Goal: Complete application form: Complete application form

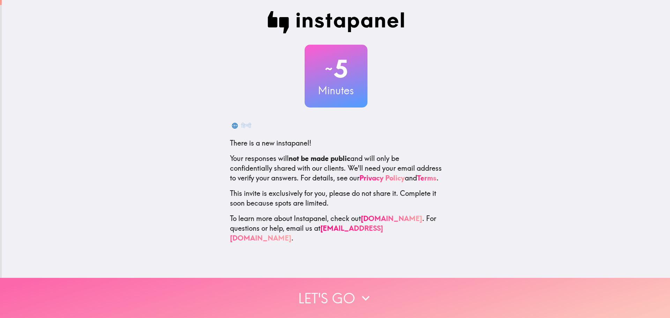
click at [314, 297] on button "Let's go" at bounding box center [335, 298] width 670 height 40
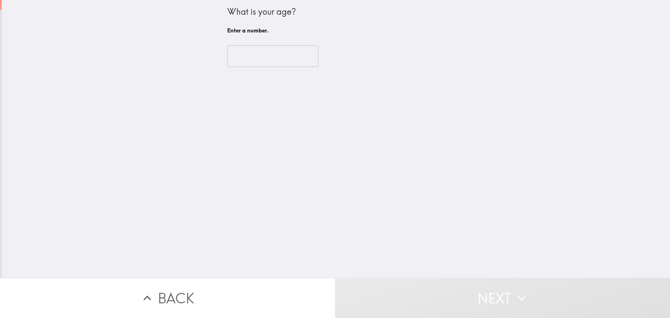
click at [248, 63] on input "number" at bounding box center [272, 56] width 91 height 22
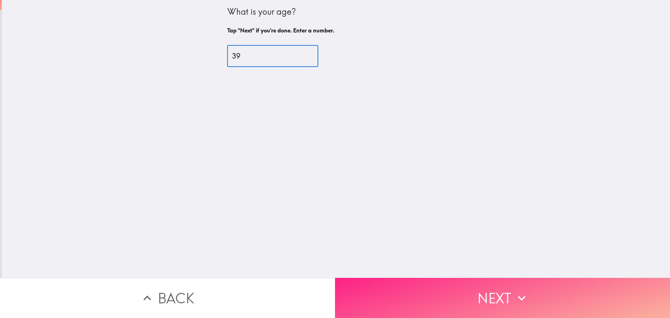
type input "39"
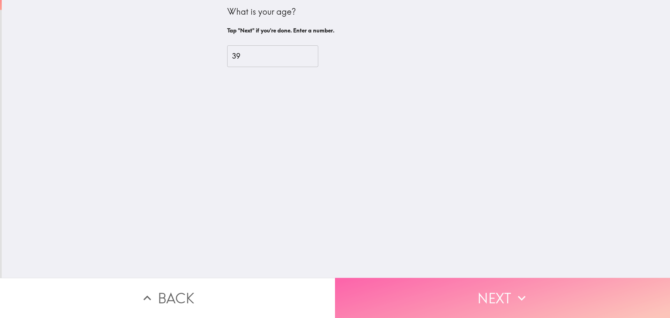
drag, startPoint x: 445, startPoint y: 293, endPoint x: 372, endPoint y: 189, distance: 127.2
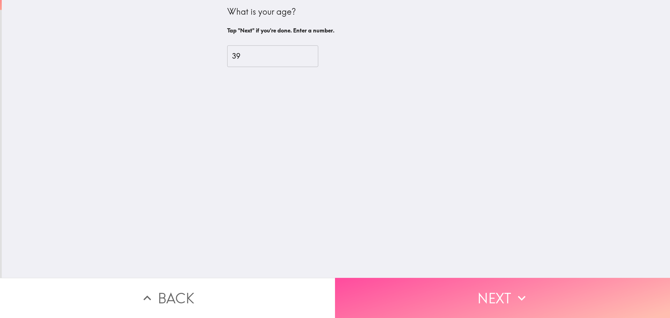
click at [446, 293] on button "Next" at bounding box center [502, 298] width 335 height 40
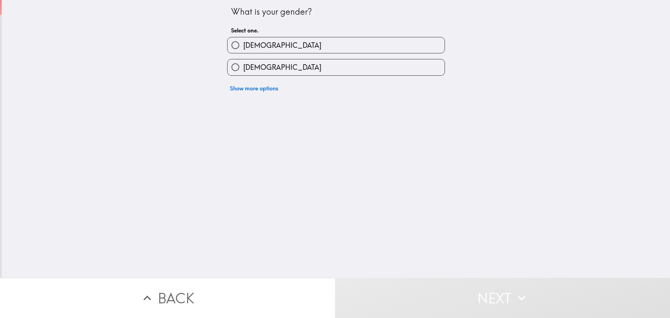
drag, startPoint x: 250, startPoint y: 66, endPoint x: 260, endPoint y: 80, distance: 17.4
click at [250, 66] on span "[DEMOGRAPHIC_DATA]" at bounding box center [282, 67] width 78 height 10
click at [243, 66] on input "[DEMOGRAPHIC_DATA]" at bounding box center [236, 67] width 16 height 16
radio input "true"
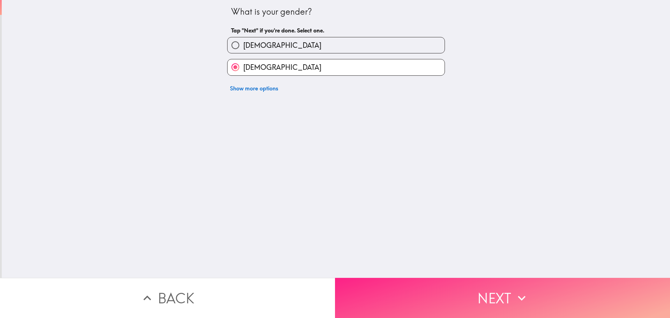
click at [462, 297] on button "Next" at bounding box center [502, 298] width 335 height 40
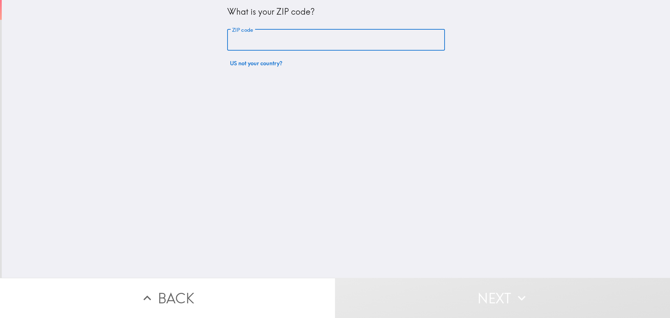
click at [250, 40] on input "ZIP code" at bounding box center [336, 40] width 218 height 22
type input "30560"
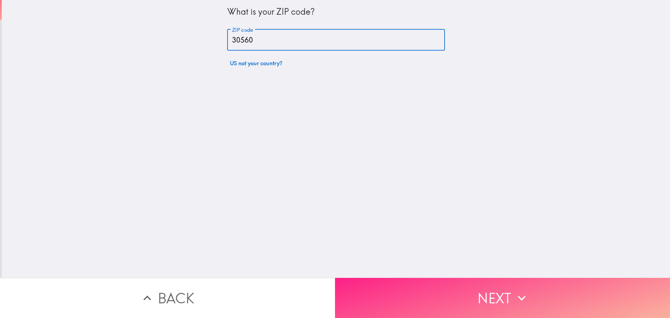
click at [422, 294] on button "Next" at bounding box center [502, 298] width 335 height 40
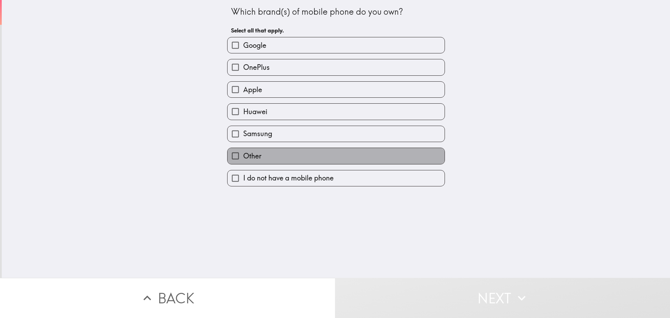
click at [249, 161] on label "Other" at bounding box center [336, 156] width 217 height 16
click at [243, 161] on input "Other" at bounding box center [236, 156] width 16 height 16
checkbox input "true"
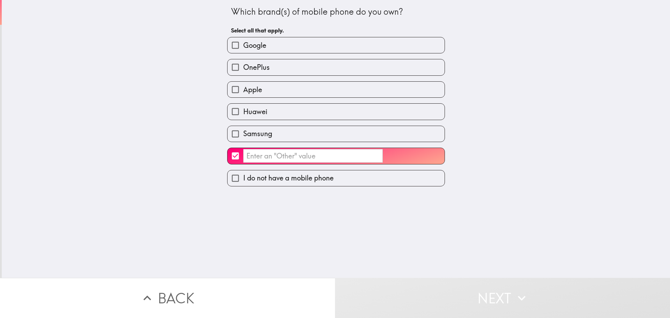
click at [266, 159] on input "​" at bounding box center [313, 156] width 140 height 14
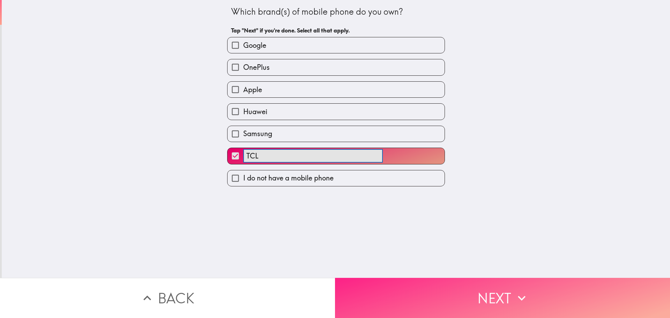
type input "TCL"
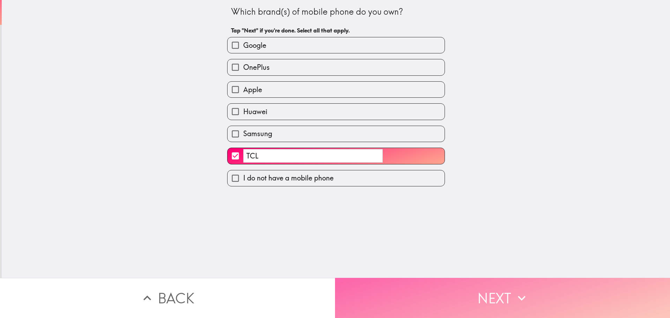
click at [408, 290] on button "Next" at bounding box center [502, 298] width 335 height 40
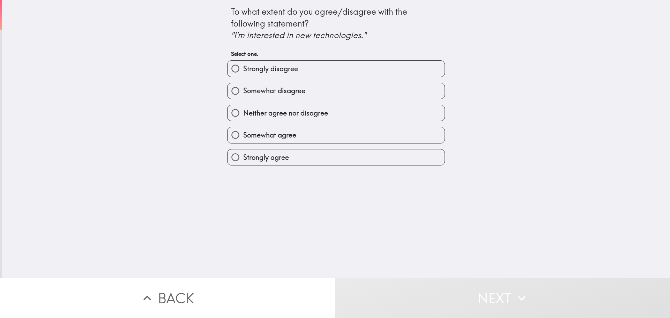
click at [269, 132] on span "Somewhat agree" at bounding box center [269, 135] width 53 height 10
click at [243, 132] on input "Somewhat agree" at bounding box center [236, 135] width 16 height 16
radio input "true"
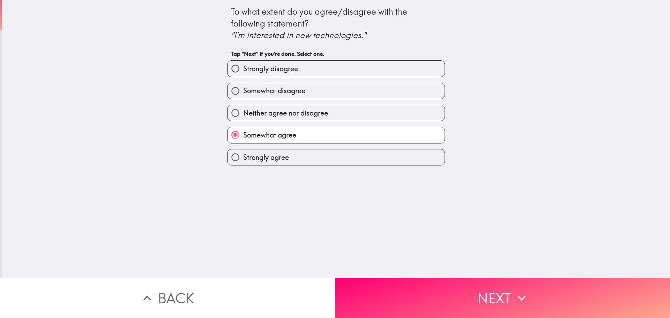
click at [445, 279] on button "Next" at bounding box center [502, 298] width 335 height 40
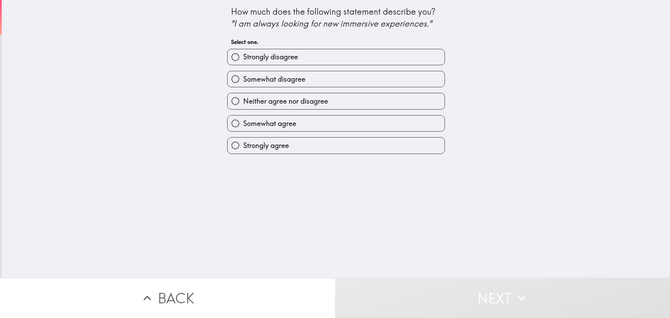
click at [261, 104] on span "Neither agree nor disagree" at bounding box center [285, 101] width 85 height 10
click at [243, 104] on input "Neither agree nor disagree" at bounding box center [236, 101] width 16 height 16
radio input "true"
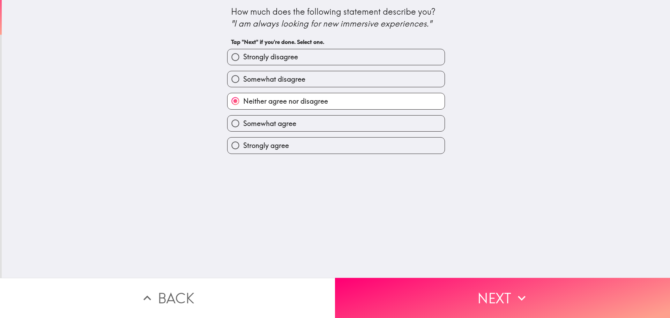
click at [432, 290] on button "Next" at bounding box center [502, 298] width 335 height 40
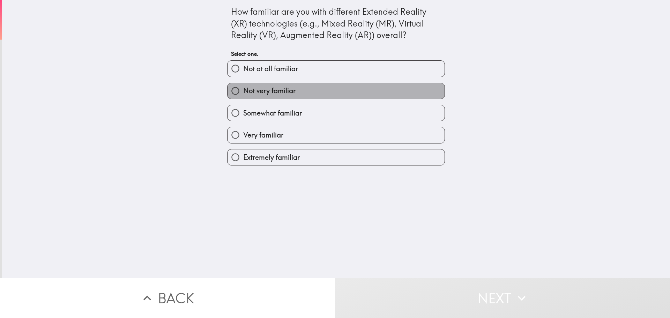
drag, startPoint x: 273, startPoint y: 92, endPoint x: 338, endPoint y: 178, distance: 108.1
click at [273, 92] on span "Not very familiar" at bounding box center [269, 91] width 52 height 10
click at [243, 92] on input "Not very familiar" at bounding box center [236, 91] width 16 height 16
radio input "true"
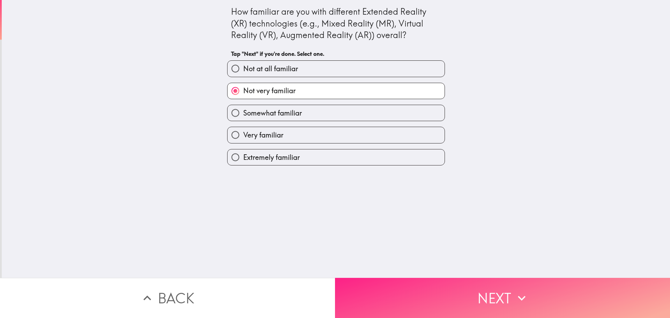
click at [425, 295] on button "Next" at bounding box center [502, 298] width 335 height 40
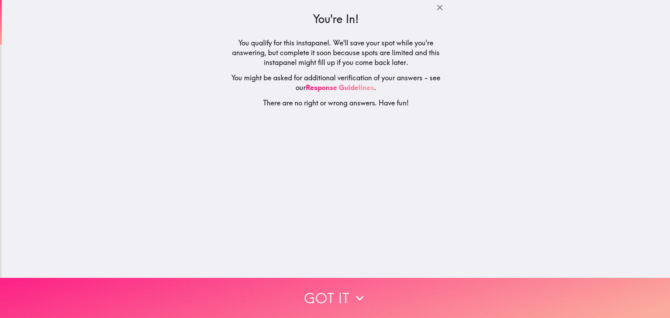
click at [417, 293] on button "Got it" at bounding box center [335, 298] width 670 height 40
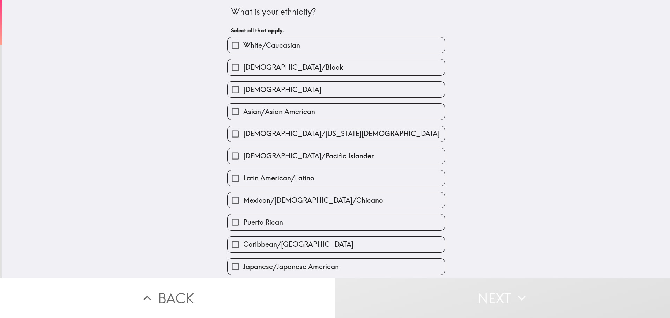
click at [301, 37] on label "White/Caucasian" at bounding box center [336, 45] width 217 height 16
click at [243, 37] on input "White/Caucasian" at bounding box center [236, 45] width 16 height 16
checkbox input "true"
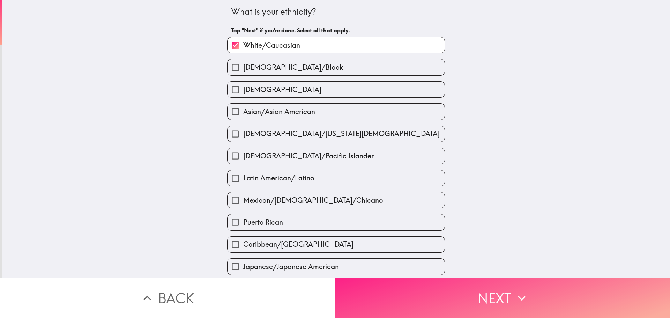
click at [429, 299] on button "Next" at bounding box center [502, 298] width 335 height 40
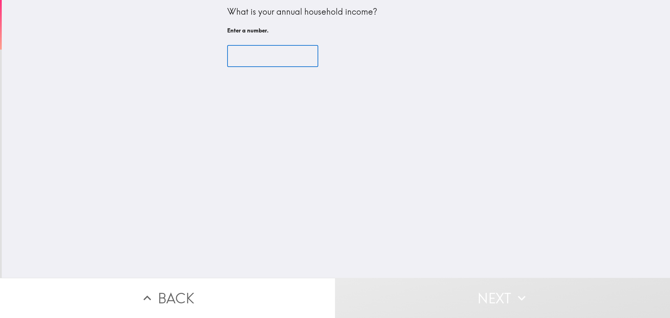
click at [255, 51] on input "number" at bounding box center [272, 56] width 91 height 22
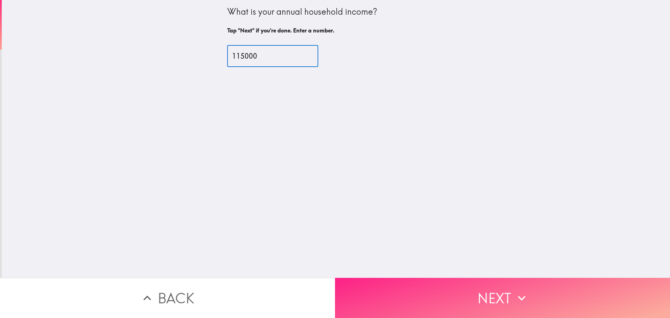
type input "115000"
click at [399, 290] on button "Next" at bounding box center [502, 298] width 335 height 40
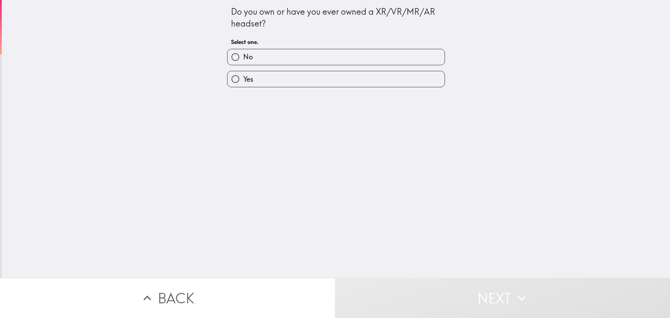
click at [286, 76] on label "Yes" at bounding box center [336, 79] width 217 height 16
click at [243, 76] on input "Yes" at bounding box center [236, 79] width 16 height 16
radio input "true"
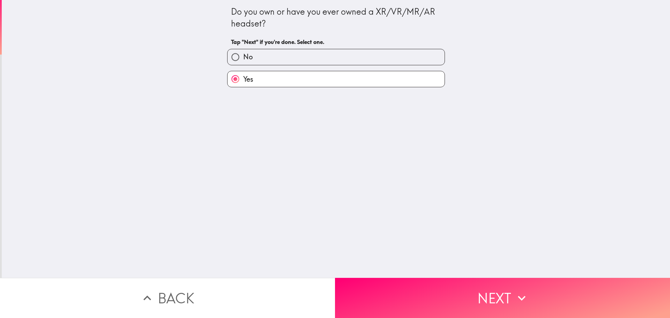
click at [253, 61] on label "No" at bounding box center [336, 57] width 217 height 16
click at [243, 61] on input "No" at bounding box center [236, 57] width 16 height 16
radio input "true"
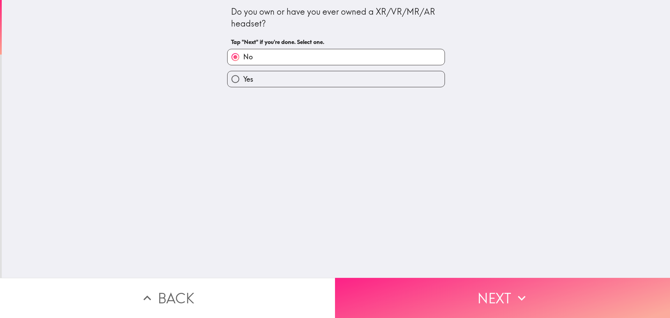
click at [445, 288] on button "Next" at bounding box center [502, 298] width 335 height 40
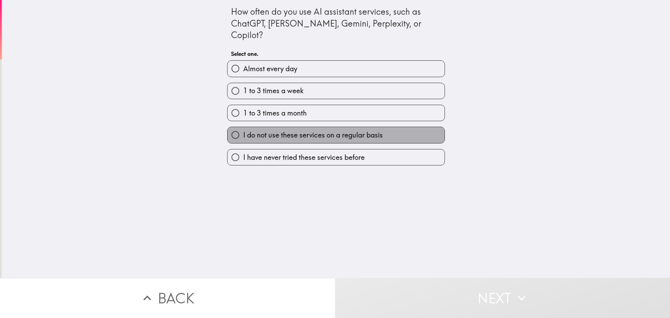
click at [274, 130] on span "I do not use these services on a regular basis" at bounding box center [313, 135] width 140 height 10
click at [243, 127] on input "I do not use these services on a regular basis" at bounding box center [236, 135] width 16 height 16
radio input "true"
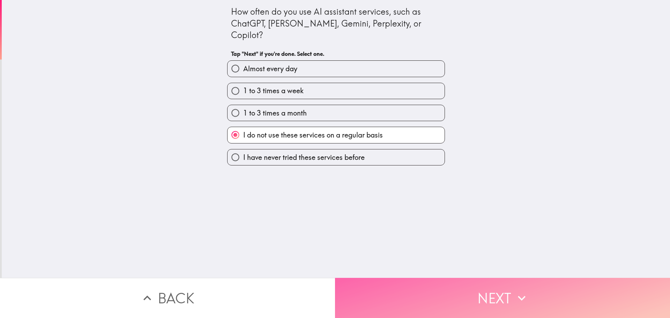
click at [428, 291] on button "Next" at bounding box center [502, 298] width 335 height 40
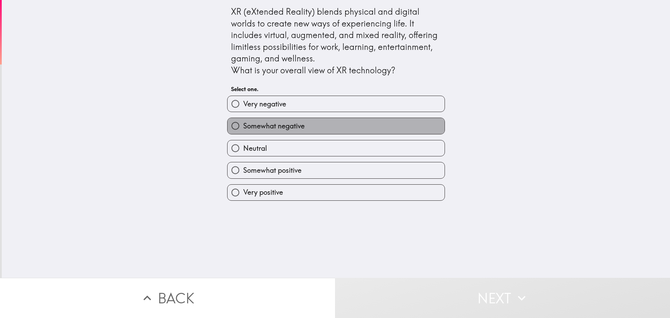
click at [274, 128] on span "Somewhat negative" at bounding box center [273, 126] width 61 height 10
click at [243, 128] on input "Somewhat negative" at bounding box center [236, 126] width 16 height 16
radio input "true"
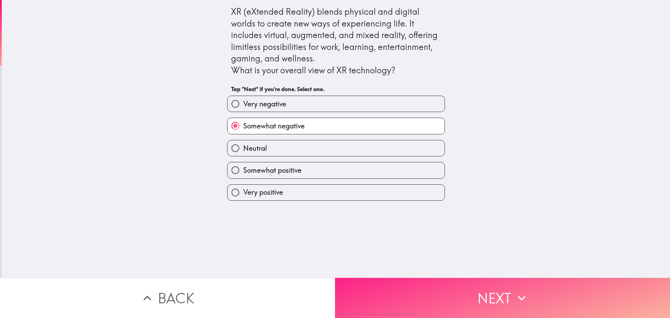
click at [424, 307] on button "Next" at bounding box center [502, 298] width 335 height 40
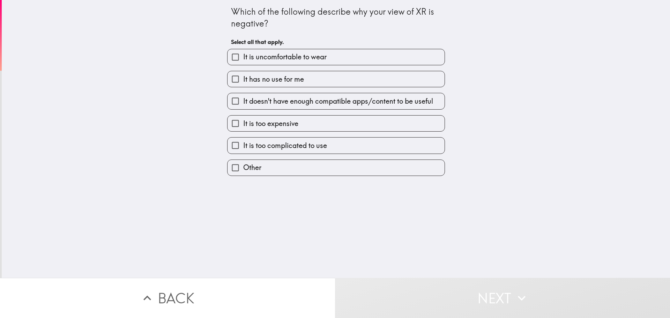
click at [285, 85] on label "It has no use for me" at bounding box center [336, 79] width 217 height 16
click at [243, 85] on input "It has no use for me" at bounding box center [236, 79] width 16 height 16
checkbox input "true"
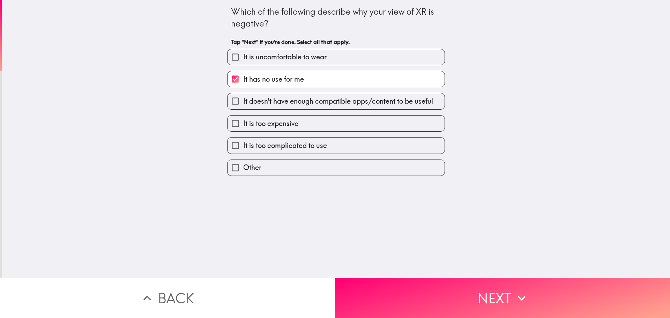
click at [290, 128] on label "It is too expensive" at bounding box center [336, 124] width 217 height 16
click at [243, 128] on input "It is too expensive" at bounding box center [236, 124] width 16 height 16
checkbox input "true"
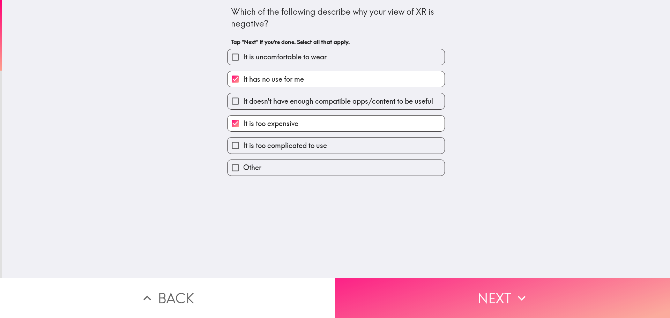
click at [433, 299] on button "Next" at bounding box center [502, 298] width 335 height 40
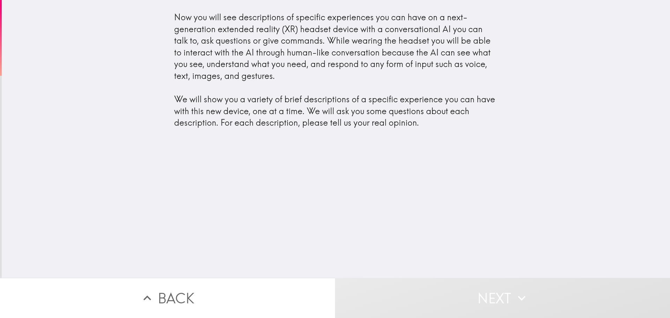
click at [285, 146] on div "Now you will see descriptions of specific experiences you can have on a next-ge…" at bounding box center [336, 139] width 668 height 278
drag, startPoint x: 289, startPoint y: 80, endPoint x: 277, endPoint y: 68, distance: 17.3
click at [288, 79] on div "Now you will see descriptions of specific experiences you can have on a next-ge…" at bounding box center [336, 70] width 324 height 117
click at [232, 47] on div "Now you will see descriptions of specific experiences you can have on a next-ge…" at bounding box center [336, 70] width 324 height 117
click at [223, 31] on div "Now you will see descriptions of specific experiences you can have on a next-ge…" at bounding box center [336, 70] width 324 height 117
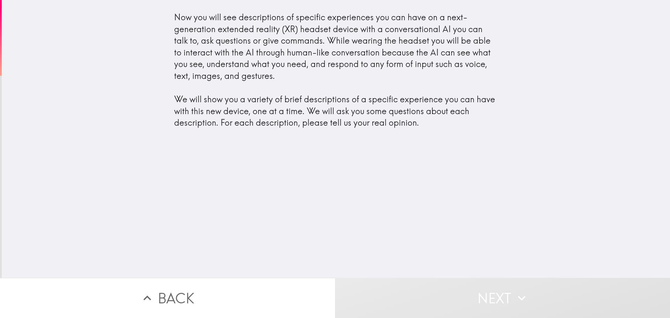
drag, startPoint x: 250, startPoint y: 65, endPoint x: 295, endPoint y: 110, distance: 64.2
click at [251, 66] on div "Now you will see descriptions of specific experiences you can have on a next-ge…" at bounding box center [336, 70] width 324 height 117
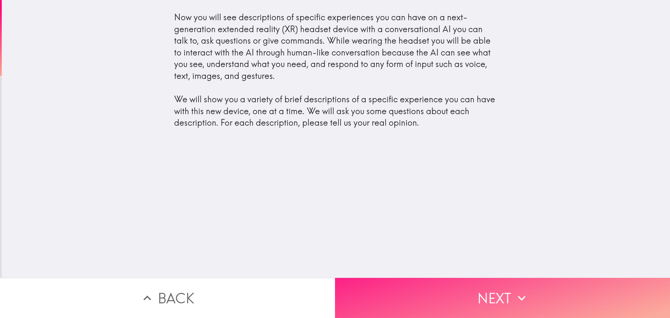
click at [434, 309] on button "Next" at bounding box center [502, 298] width 335 height 40
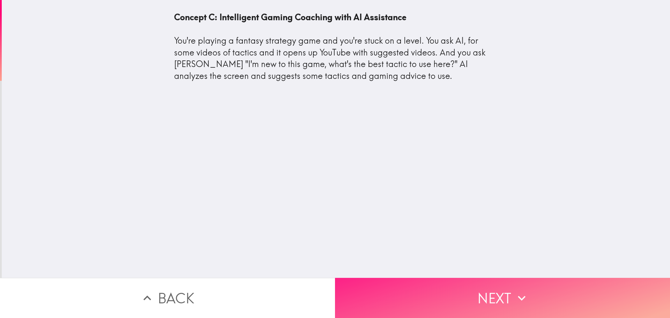
click at [467, 289] on button "Next" at bounding box center [502, 298] width 335 height 40
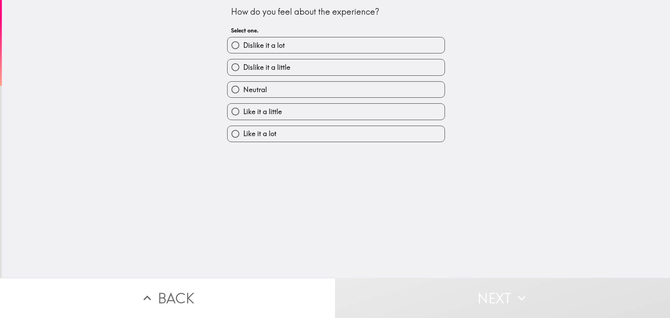
click at [270, 108] on span "Like it a little" at bounding box center [262, 112] width 39 height 10
click at [243, 108] on input "Like it a little" at bounding box center [236, 112] width 16 height 16
radio input "true"
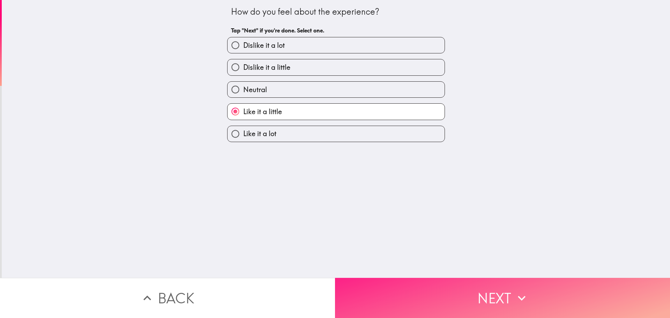
click at [419, 284] on button "Next" at bounding box center [502, 298] width 335 height 40
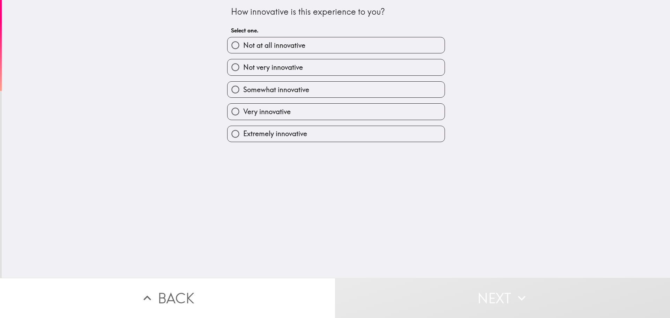
click at [277, 93] on span "Somewhat innovative" at bounding box center [276, 90] width 66 height 10
click at [243, 93] on input "Somewhat innovative" at bounding box center [236, 90] width 16 height 16
radio input "true"
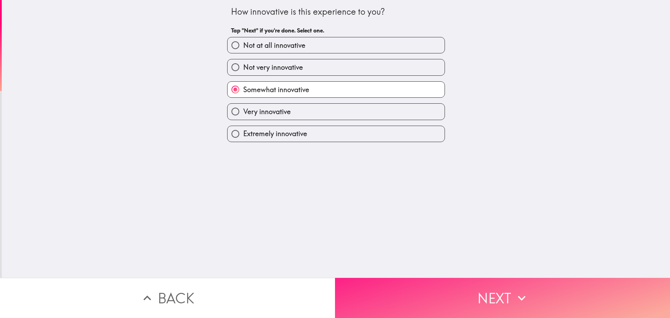
click at [436, 291] on button "Next" at bounding box center [502, 298] width 335 height 40
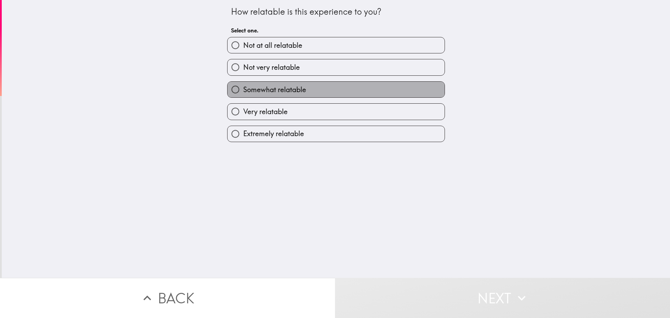
click at [270, 93] on span "Somewhat relatable" at bounding box center [274, 90] width 63 height 10
click at [243, 93] on input "Somewhat relatable" at bounding box center [236, 90] width 16 height 16
radio input "true"
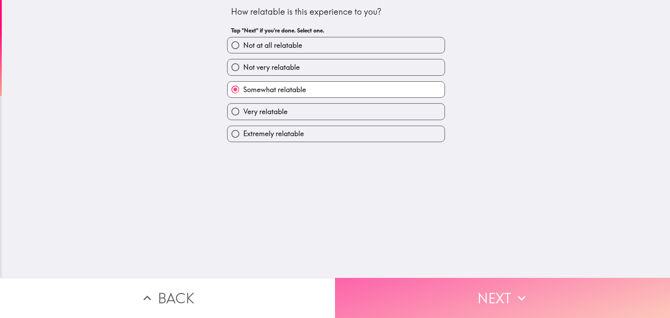
click at [424, 281] on button "Next" at bounding box center [502, 298] width 335 height 40
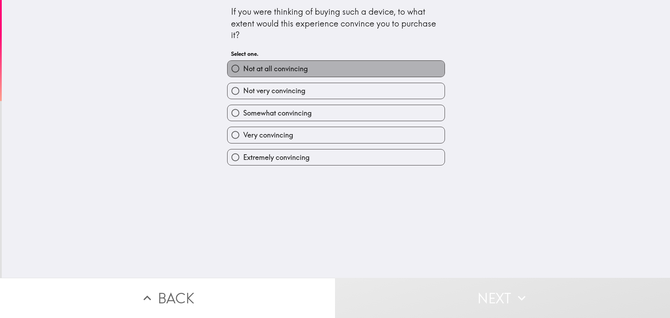
click at [275, 72] on span "Not at all convincing" at bounding box center [275, 69] width 65 height 10
click at [243, 72] on input "Not at all convincing" at bounding box center [236, 69] width 16 height 16
radio input "true"
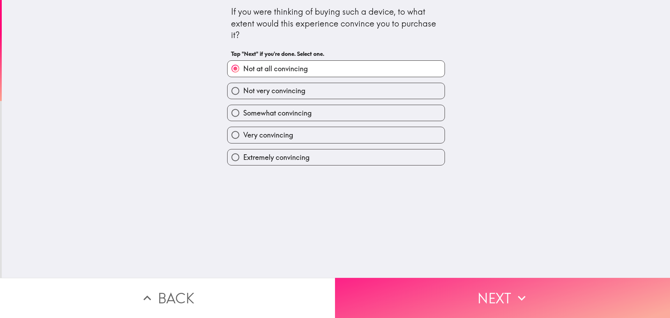
click at [419, 300] on button "Next" at bounding box center [502, 298] width 335 height 40
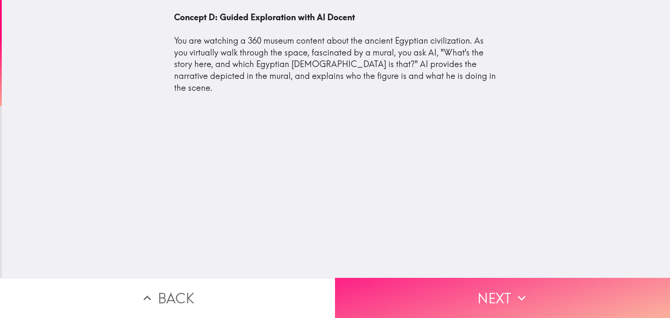
click at [443, 303] on button "Next" at bounding box center [502, 298] width 335 height 40
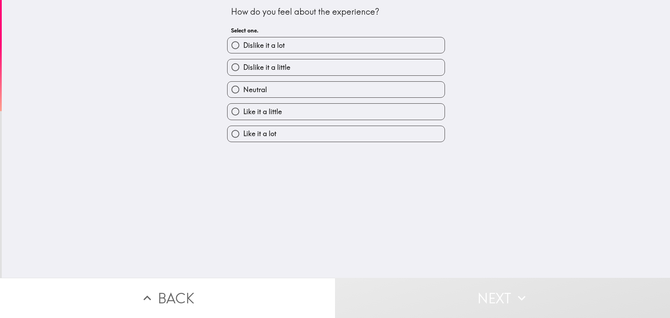
click at [271, 110] on span "Like it a little" at bounding box center [262, 112] width 39 height 10
click at [243, 110] on input "Like it a little" at bounding box center [236, 112] width 16 height 16
radio input "true"
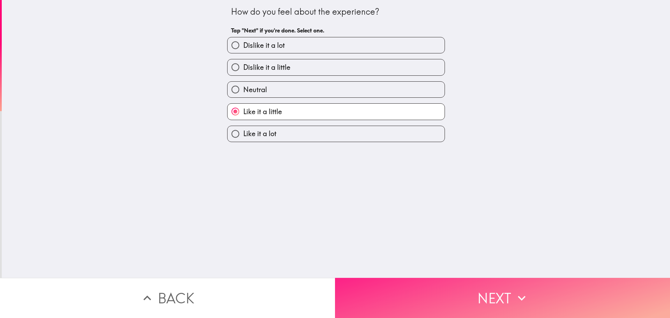
click at [415, 288] on button "Next" at bounding box center [502, 298] width 335 height 40
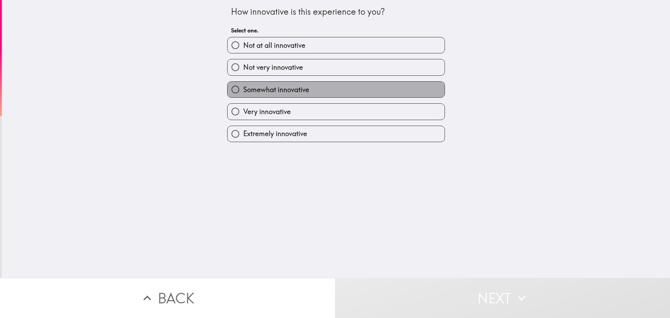
click at [270, 96] on label "Somewhat innovative" at bounding box center [336, 90] width 217 height 16
click at [243, 96] on input "Somewhat innovative" at bounding box center [236, 90] width 16 height 16
radio input "true"
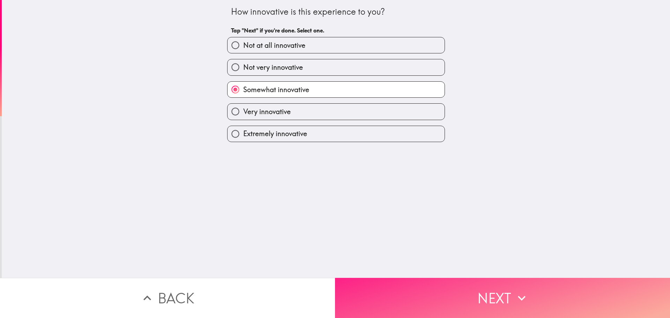
click at [424, 294] on button "Next" at bounding box center [502, 298] width 335 height 40
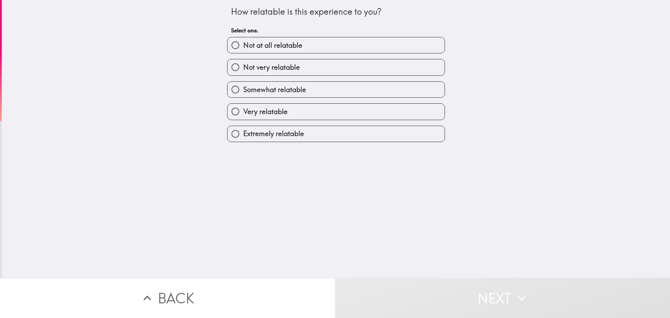
click at [264, 70] on span "Not very relatable" at bounding box center [271, 67] width 57 height 10
click at [243, 70] on input "Not very relatable" at bounding box center [236, 67] width 16 height 16
radio input "true"
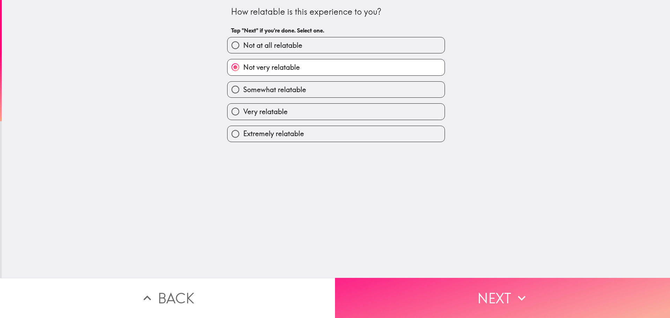
click at [401, 288] on button "Next" at bounding box center [502, 298] width 335 height 40
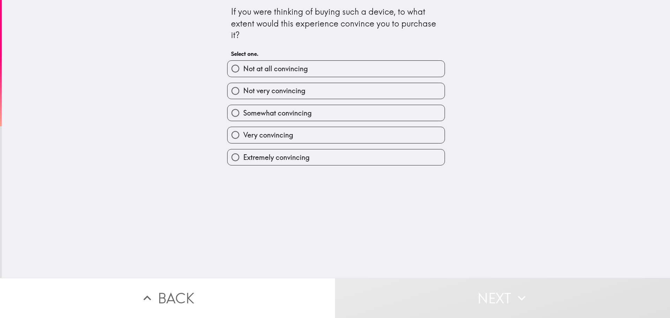
click at [300, 72] on span "Not at all convincing" at bounding box center [275, 69] width 65 height 10
click at [243, 72] on input "Not at all convincing" at bounding box center [236, 69] width 16 height 16
radio input "true"
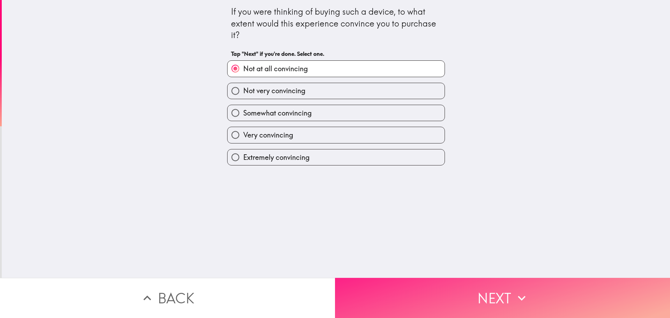
click at [440, 295] on button "Next" at bounding box center [502, 298] width 335 height 40
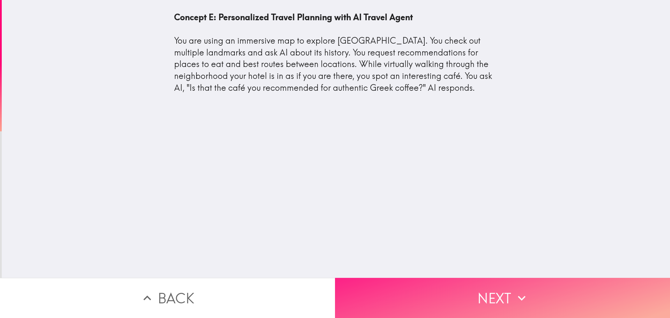
click at [395, 300] on button "Next" at bounding box center [502, 298] width 335 height 40
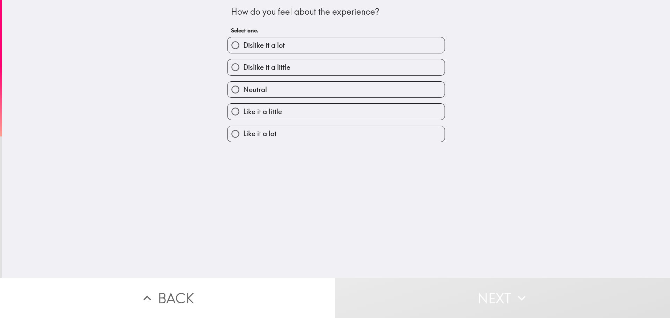
click at [272, 107] on span "Like it a little" at bounding box center [262, 112] width 39 height 10
click at [243, 106] on input "Like it a little" at bounding box center [236, 112] width 16 height 16
radio input "true"
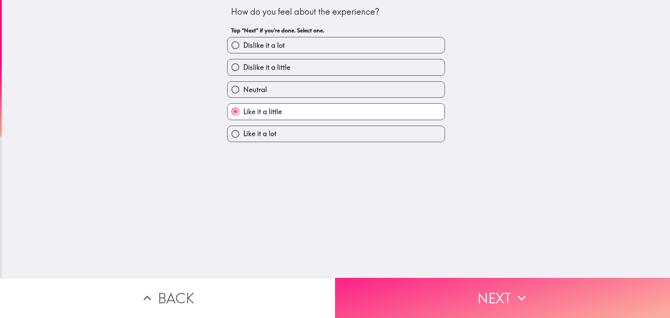
click at [415, 289] on button "Next" at bounding box center [502, 298] width 335 height 40
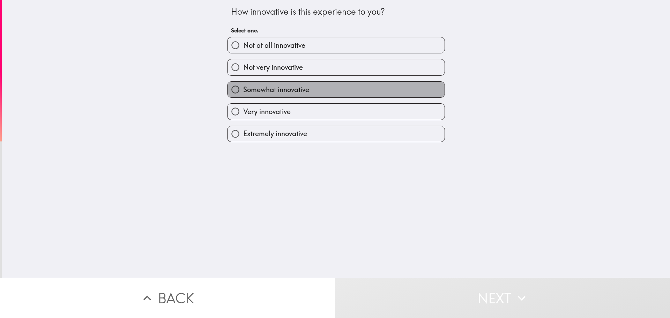
click at [267, 89] on span "Somewhat innovative" at bounding box center [276, 90] width 66 height 10
click at [243, 89] on input "Somewhat innovative" at bounding box center [236, 90] width 16 height 16
radio input "true"
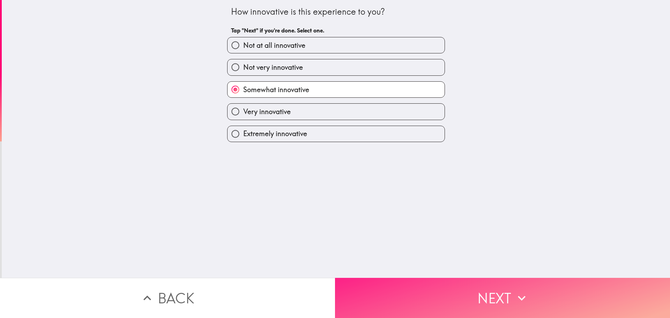
click at [419, 302] on button "Next" at bounding box center [502, 298] width 335 height 40
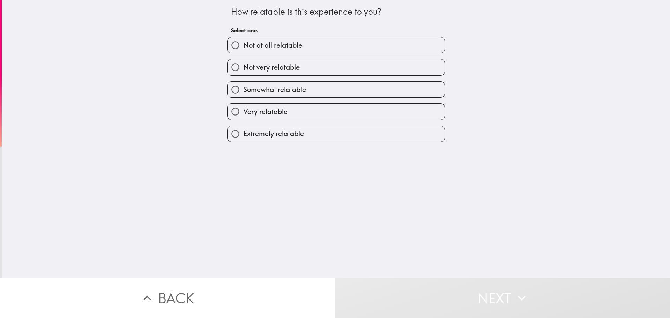
click at [283, 70] on span "Not very relatable" at bounding box center [271, 67] width 57 height 10
click at [243, 70] on input "Not very relatable" at bounding box center [236, 67] width 16 height 16
radio input "true"
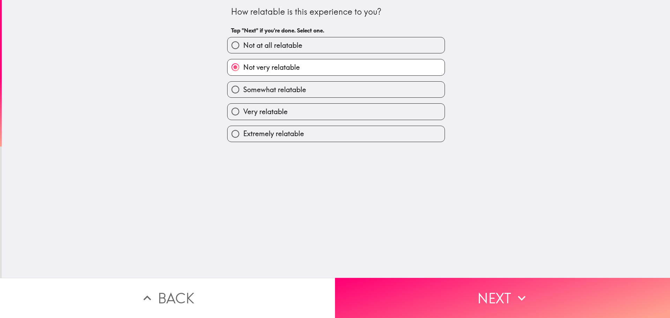
click at [437, 289] on button "Next" at bounding box center [502, 298] width 335 height 40
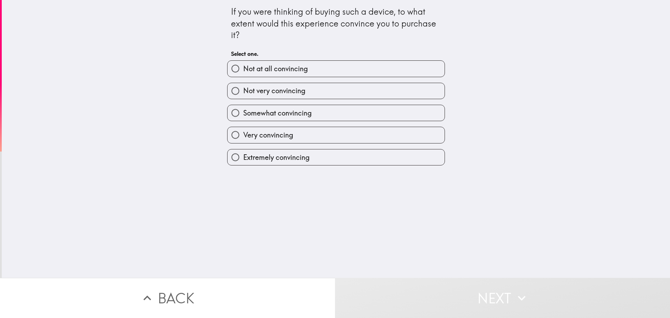
click at [270, 72] on span "Not at all convincing" at bounding box center [275, 69] width 65 height 10
click at [243, 72] on input "Not at all convincing" at bounding box center [236, 69] width 16 height 16
radio input "true"
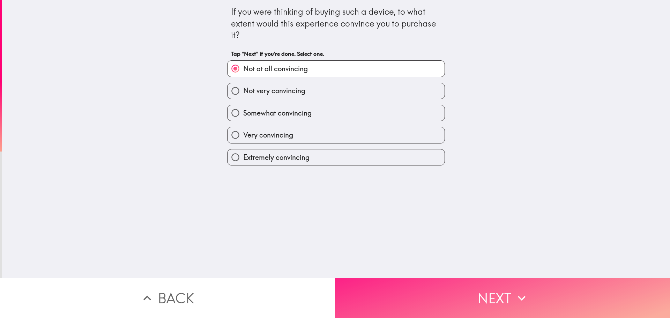
click at [424, 295] on button "Next" at bounding box center [502, 298] width 335 height 40
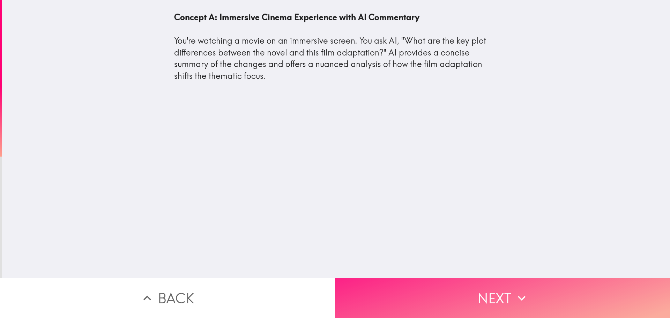
click at [432, 297] on button "Next" at bounding box center [502, 298] width 335 height 40
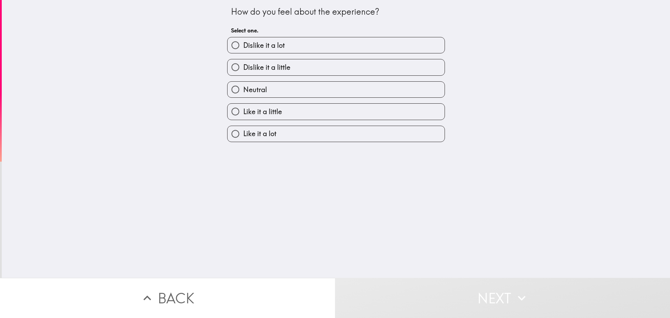
click at [267, 88] on label "Neutral" at bounding box center [336, 90] width 217 height 16
click at [243, 88] on input "Neutral" at bounding box center [236, 90] width 16 height 16
radio input "true"
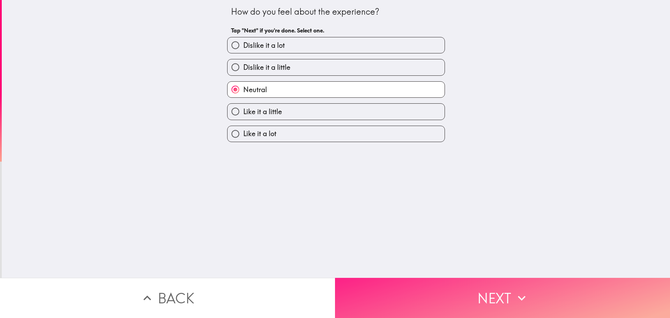
click at [407, 293] on button "Next" at bounding box center [502, 298] width 335 height 40
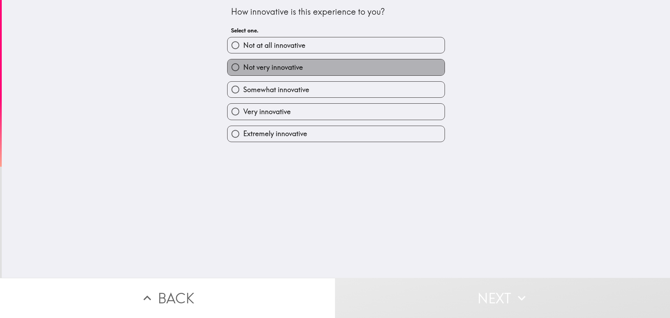
click at [266, 73] on label "Not very innovative" at bounding box center [336, 67] width 217 height 16
click at [243, 73] on input "Not very innovative" at bounding box center [236, 67] width 16 height 16
radio input "true"
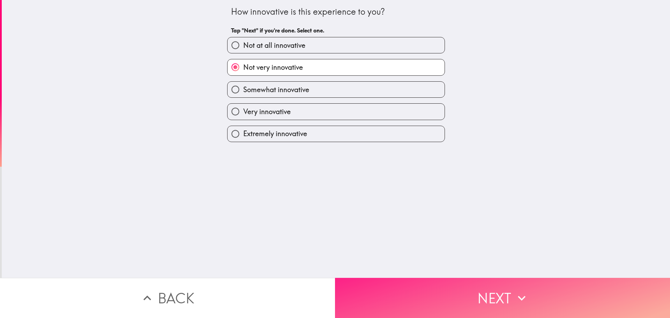
click at [437, 294] on button "Next" at bounding box center [502, 298] width 335 height 40
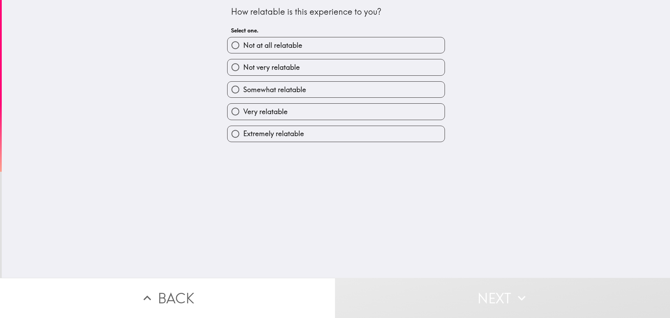
click at [286, 70] on span "Not very relatable" at bounding box center [271, 67] width 57 height 10
click at [243, 70] on input "Not very relatable" at bounding box center [236, 67] width 16 height 16
radio input "true"
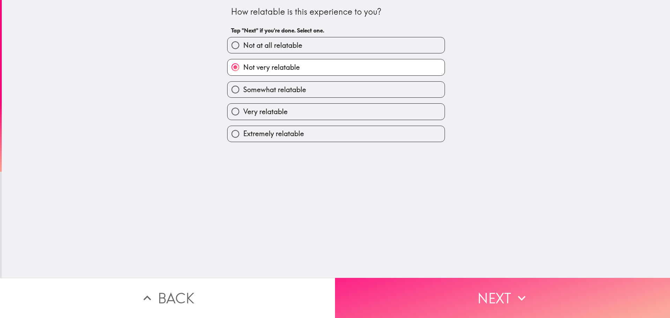
click at [393, 283] on button "Next" at bounding box center [502, 298] width 335 height 40
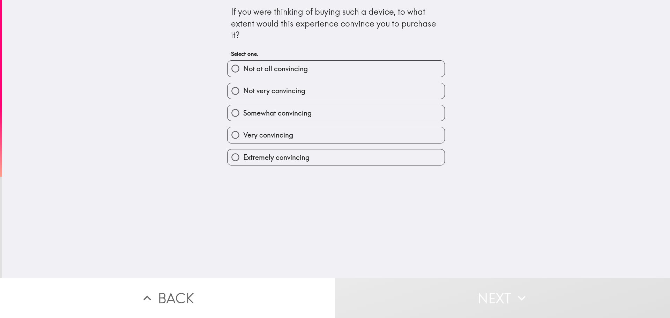
click at [301, 66] on span "Not at all convincing" at bounding box center [275, 69] width 65 height 10
click at [243, 66] on input "Not at all convincing" at bounding box center [236, 69] width 16 height 16
radio input "true"
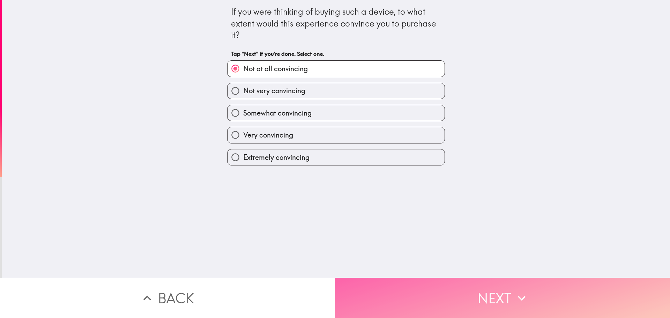
click at [425, 296] on button "Next" at bounding box center [502, 298] width 335 height 40
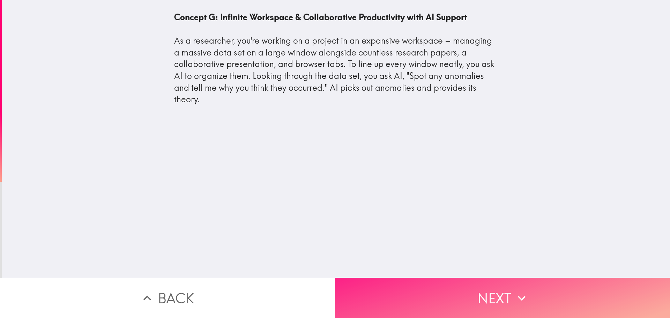
click at [438, 301] on button "Next" at bounding box center [502, 298] width 335 height 40
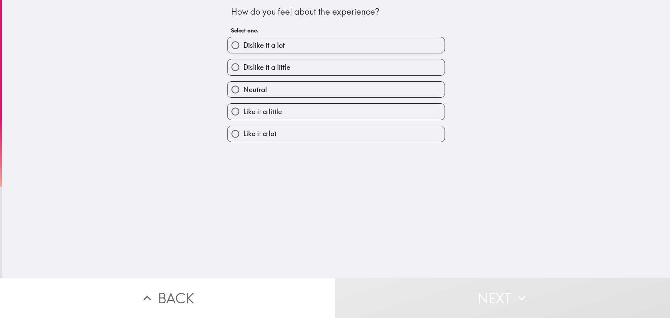
click at [248, 90] on span "Neutral" at bounding box center [255, 90] width 24 height 10
click at [243, 90] on input "Neutral" at bounding box center [236, 90] width 16 height 16
radio input "true"
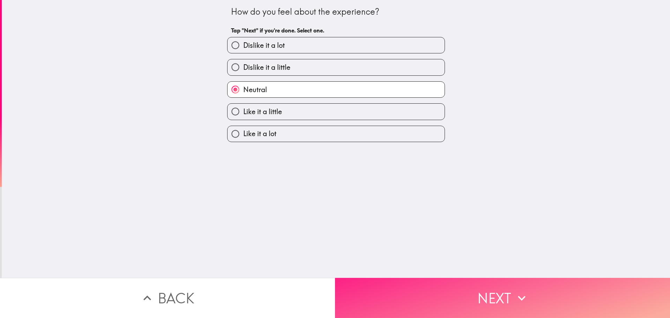
click at [425, 301] on button "Next" at bounding box center [502, 298] width 335 height 40
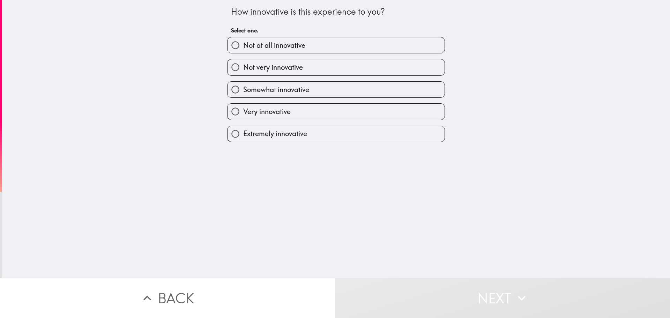
click at [268, 84] on label "Somewhat innovative" at bounding box center [336, 90] width 217 height 16
click at [243, 84] on input "Somewhat innovative" at bounding box center [236, 90] width 16 height 16
radio input "true"
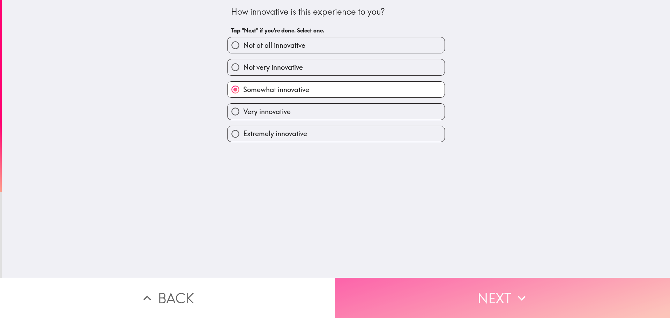
click at [419, 280] on button "Next" at bounding box center [502, 298] width 335 height 40
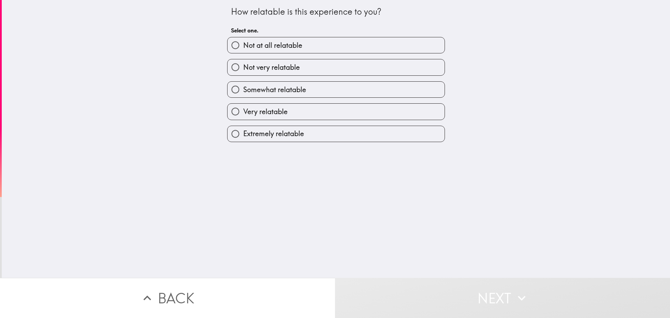
click at [274, 69] on span "Not very relatable" at bounding box center [271, 67] width 57 height 10
click at [243, 69] on input "Not very relatable" at bounding box center [236, 67] width 16 height 16
radio input "true"
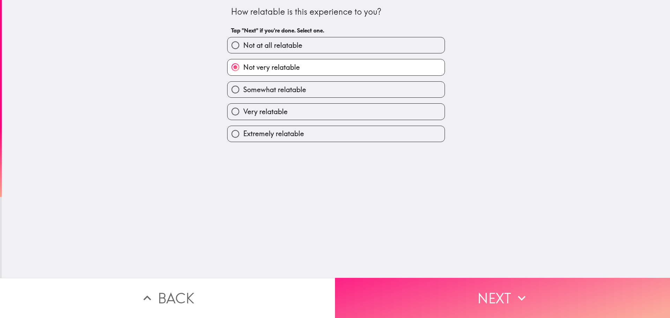
drag, startPoint x: 438, startPoint y: 297, endPoint x: 290, endPoint y: 117, distance: 233.3
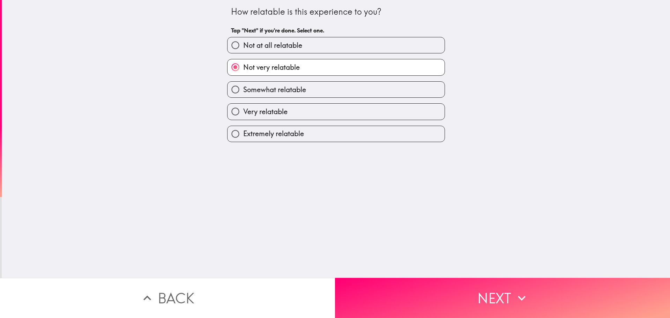
click at [438, 296] on button "Next" at bounding box center [502, 298] width 335 height 40
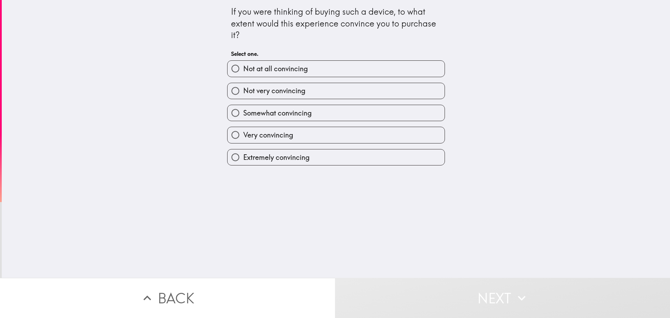
click at [274, 70] on span "Not at all convincing" at bounding box center [275, 69] width 65 height 10
click at [243, 70] on input "Not at all convincing" at bounding box center [236, 69] width 16 height 16
radio input "true"
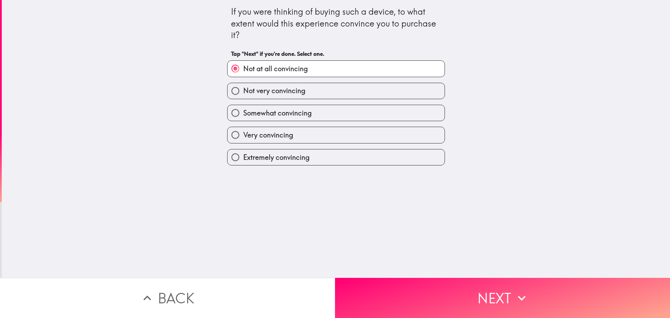
click at [429, 270] on div "If you were thinking of buying such a device, to what extent would this experie…" at bounding box center [336, 139] width 668 height 278
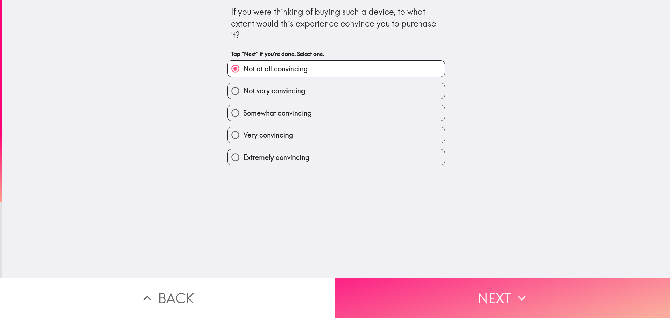
click at [433, 285] on button "Next" at bounding box center [502, 298] width 335 height 40
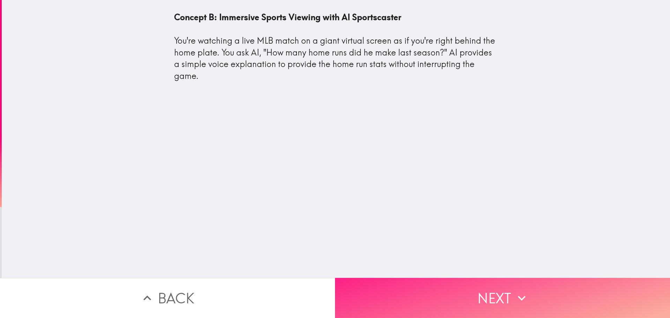
click at [462, 288] on button "Next" at bounding box center [502, 298] width 335 height 40
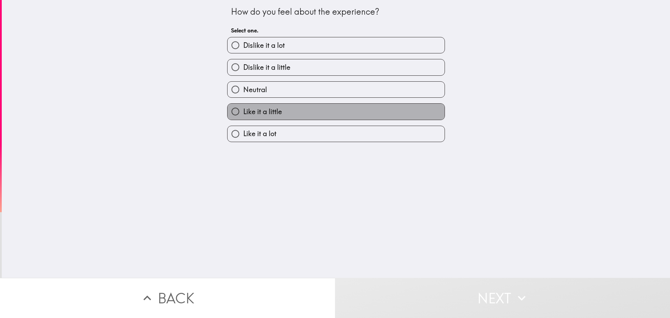
click at [266, 112] on span "Like it a little" at bounding box center [262, 112] width 39 height 10
click at [243, 112] on input "Like it a little" at bounding box center [236, 112] width 16 height 16
radio input "true"
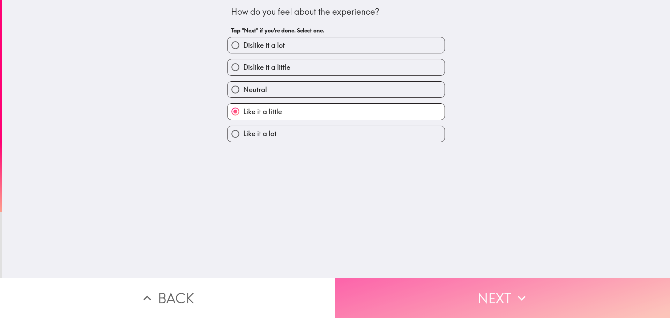
click at [445, 293] on button "Next" at bounding box center [502, 298] width 335 height 40
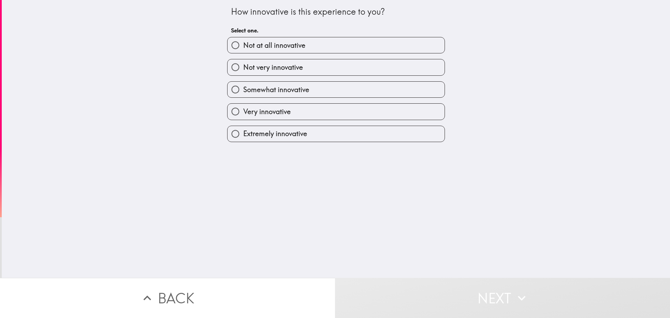
click at [268, 94] on span "Somewhat innovative" at bounding box center [276, 90] width 66 height 10
click at [243, 94] on input "Somewhat innovative" at bounding box center [236, 90] width 16 height 16
radio input "true"
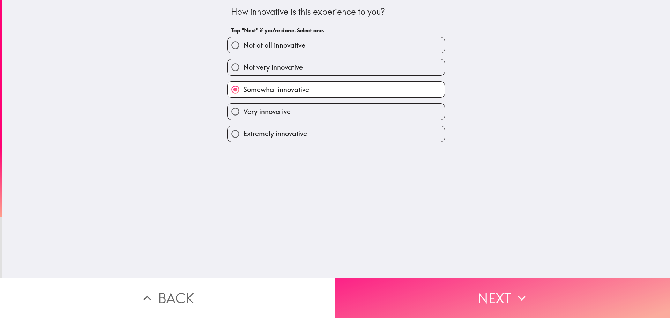
click at [408, 283] on button "Next" at bounding box center [502, 298] width 335 height 40
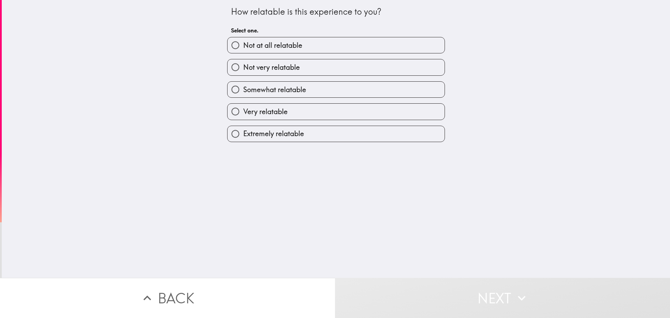
click at [277, 89] on span "Somewhat relatable" at bounding box center [274, 90] width 63 height 10
click at [243, 89] on input "Somewhat relatable" at bounding box center [236, 90] width 16 height 16
radio input "true"
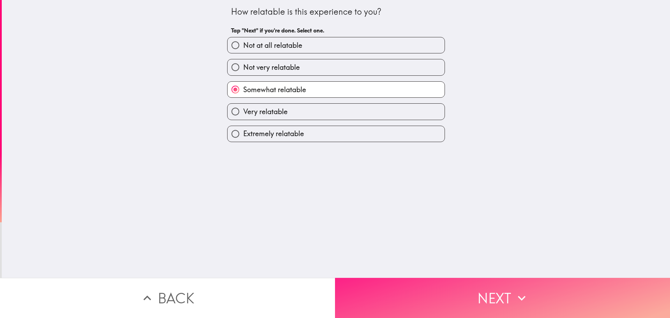
click at [392, 290] on button "Next" at bounding box center [502, 298] width 335 height 40
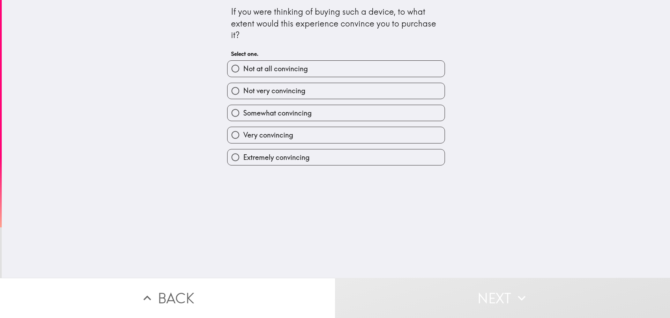
click at [268, 74] on label "Not at all convincing" at bounding box center [336, 69] width 217 height 16
click at [243, 74] on input "Not at all convincing" at bounding box center [236, 69] width 16 height 16
radio input "true"
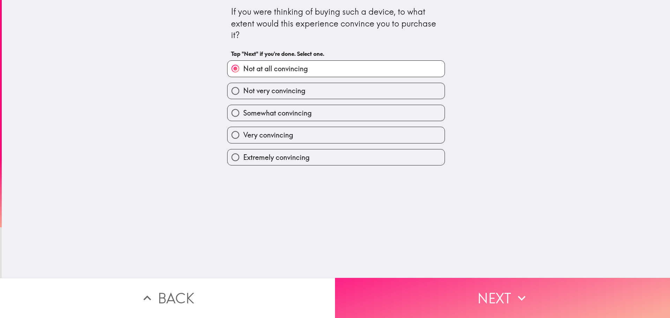
click at [412, 299] on button "Next" at bounding box center [502, 298] width 335 height 40
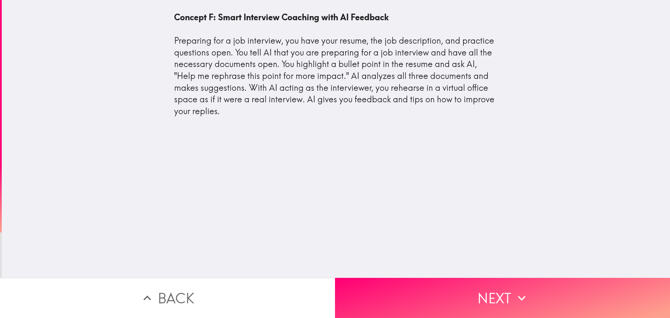
drag, startPoint x: 409, startPoint y: 308, endPoint x: 405, endPoint y: 313, distance: 6.4
click at [410, 308] on button "Next" at bounding box center [502, 298] width 335 height 40
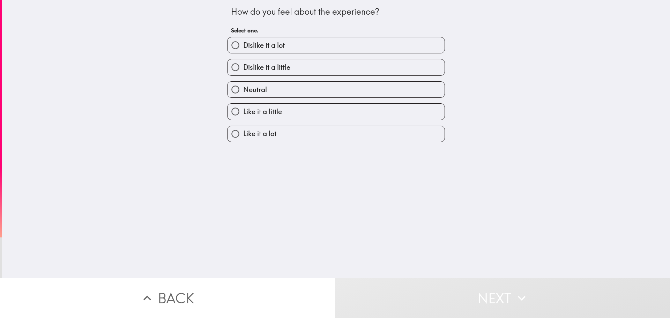
click at [263, 92] on label "Neutral" at bounding box center [336, 90] width 217 height 16
click at [243, 92] on input "Neutral" at bounding box center [236, 90] width 16 height 16
radio input "true"
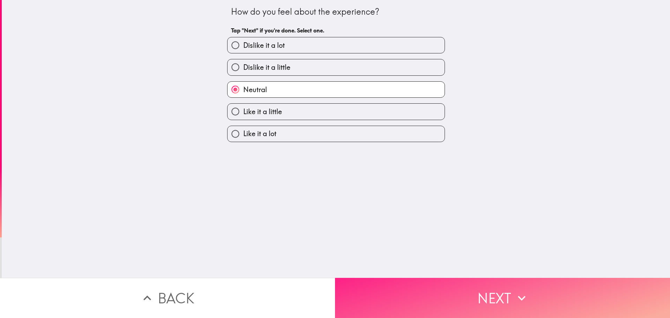
click at [396, 292] on button "Next" at bounding box center [502, 298] width 335 height 40
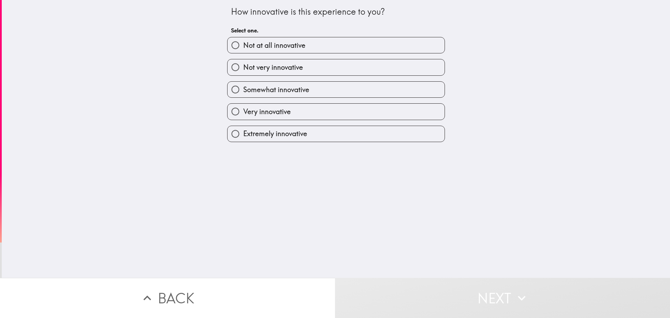
click at [274, 87] on span "Somewhat innovative" at bounding box center [276, 90] width 66 height 10
click at [243, 87] on input "Somewhat innovative" at bounding box center [236, 90] width 16 height 16
radio input "true"
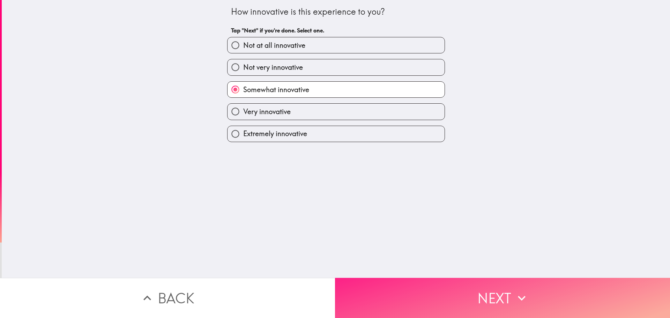
drag, startPoint x: 399, startPoint y: 296, endPoint x: 390, endPoint y: 278, distance: 20.3
click at [399, 296] on button "Next" at bounding box center [502, 298] width 335 height 40
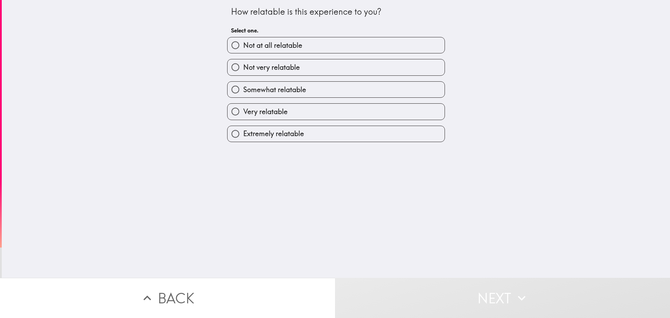
click at [280, 76] on div "Somewhat relatable" at bounding box center [333, 87] width 223 height 22
click at [295, 71] on span "Not very relatable" at bounding box center [271, 67] width 57 height 10
click at [243, 71] on input "Not very relatable" at bounding box center [236, 67] width 16 height 16
radio input "true"
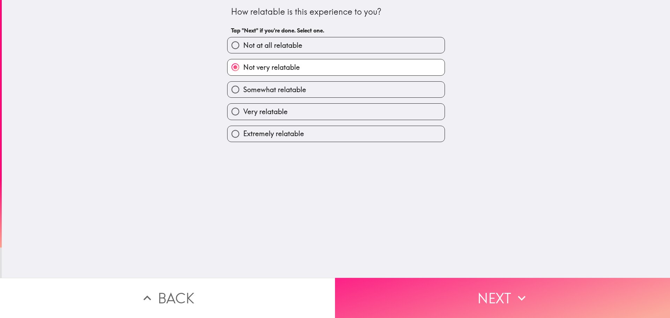
click at [394, 295] on button "Next" at bounding box center [502, 298] width 335 height 40
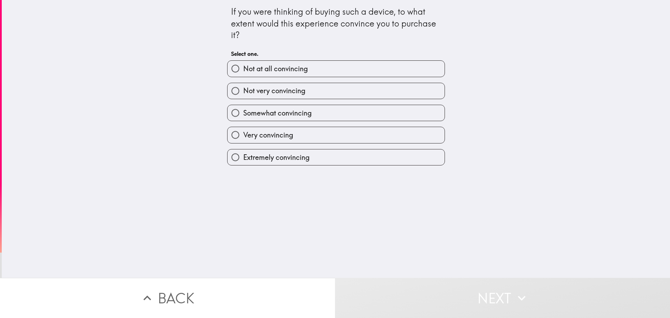
click at [322, 69] on label "Not at all convincing" at bounding box center [336, 69] width 217 height 16
click at [243, 69] on input "Not at all convincing" at bounding box center [236, 69] width 16 height 16
radio input "true"
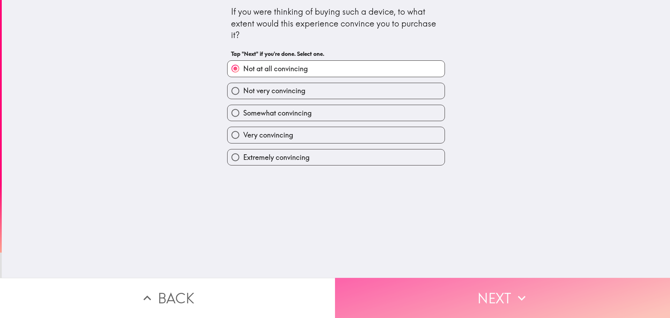
click at [429, 304] on button "Next" at bounding box center [502, 298] width 335 height 40
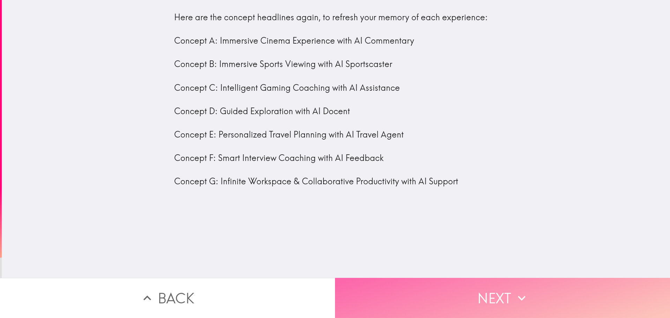
click at [416, 286] on button "Next" at bounding box center [502, 298] width 335 height 40
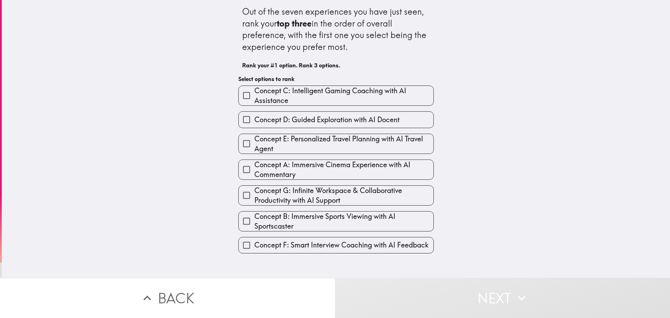
click at [239, 218] on input "Concept B: Immersive Sports Viewing with AI Sportscaster" at bounding box center [247, 221] width 16 height 16
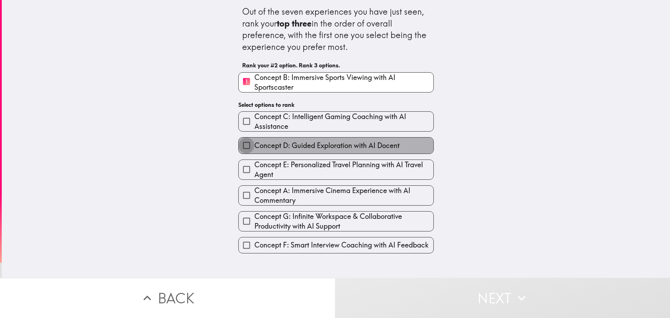
click at [239, 145] on input "Concept D: Guided Exploration with AI Docent" at bounding box center [247, 145] width 16 height 16
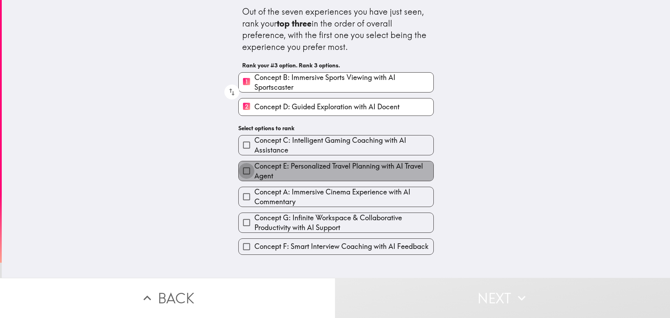
click at [241, 171] on input "Concept E: Personalized Travel Planning with AI Travel Agent" at bounding box center [247, 171] width 16 height 16
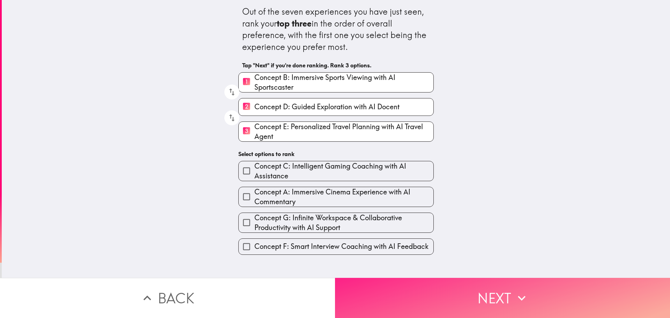
click at [441, 292] on button "Next" at bounding box center [502, 298] width 335 height 40
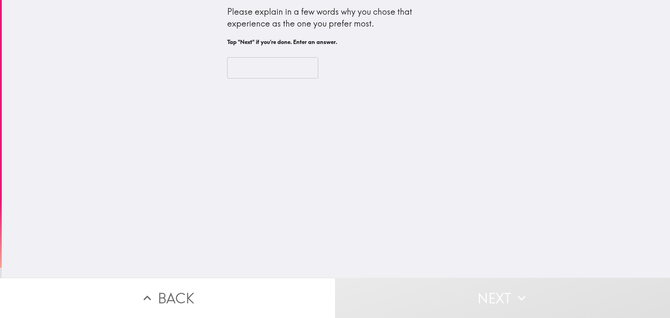
click at [266, 70] on input "text" at bounding box center [272, 68] width 91 height 22
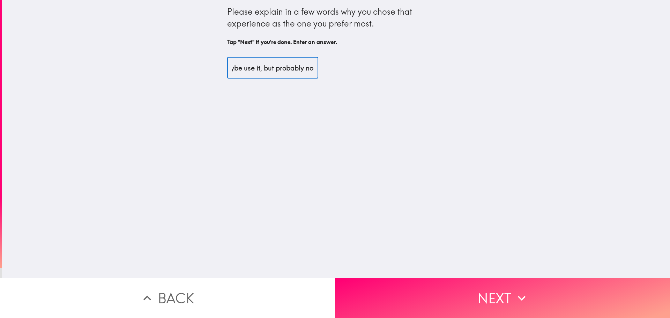
scroll to position [0, 46]
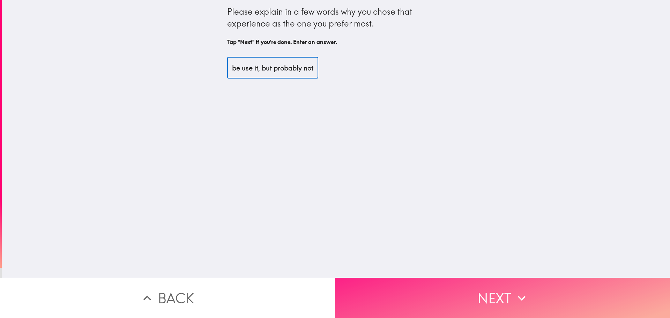
type input "I would maybe use it, but probably not"
click at [491, 283] on button "Next" at bounding box center [502, 298] width 335 height 40
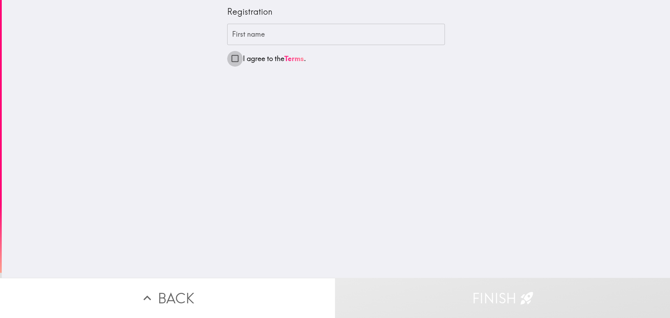
click at [227, 60] on input "I agree to the Terms ." at bounding box center [235, 59] width 16 height 16
checkbox input "true"
click at [234, 30] on div "First name First name" at bounding box center [336, 35] width 218 height 22
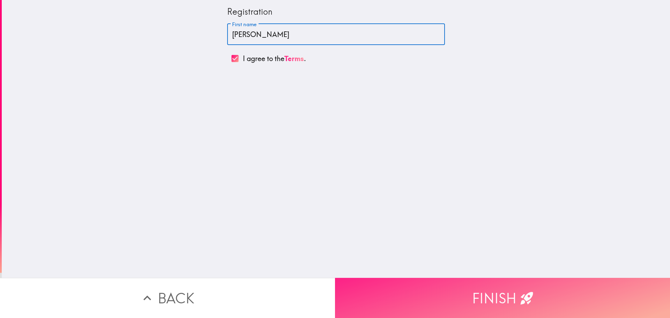
type input "[PERSON_NAME]"
click at [468, 281] on button "Finish" at bounding box center [502, 298] width 335 height 40
